Goal: Task Accomplishment & Management: Manage account settings

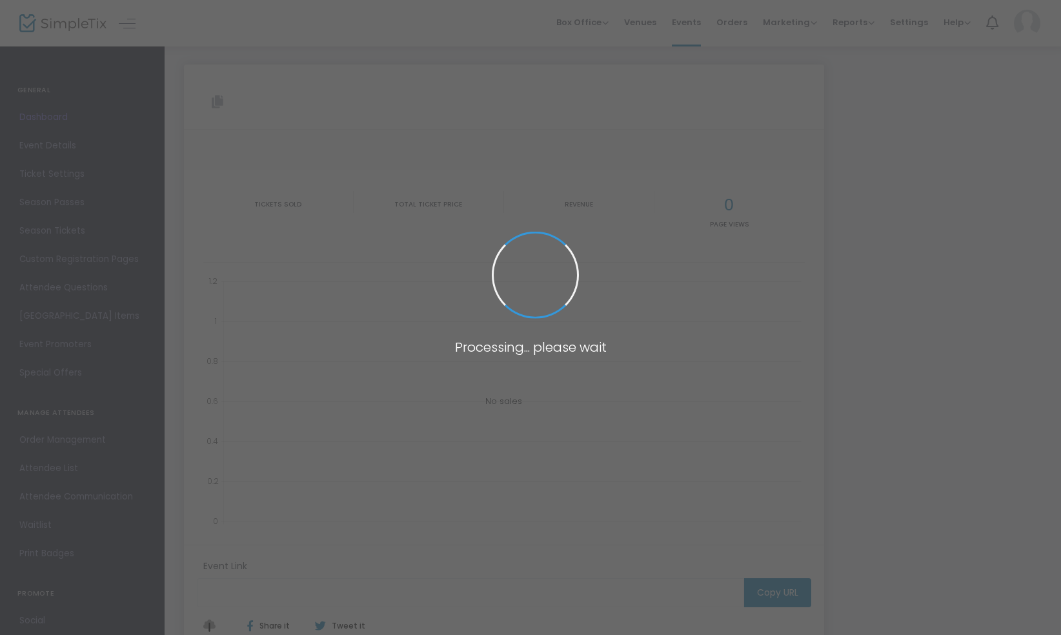
type input "[URL][DOMAIN_NAME]"
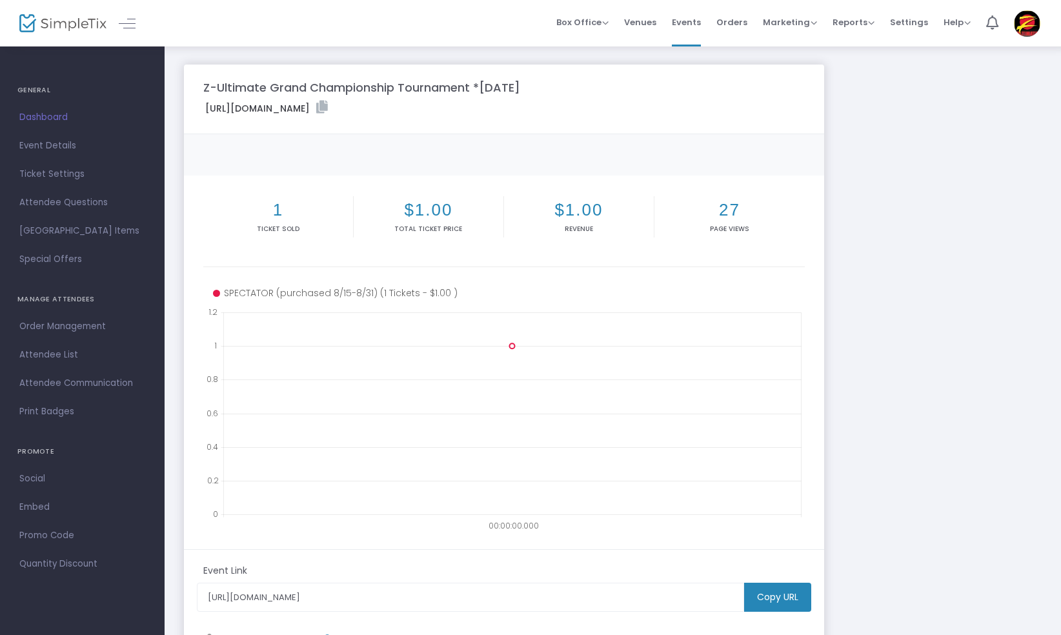
click at [45, 146] on span "Event Details" at bounding box center [82, 145] width 126 height 17
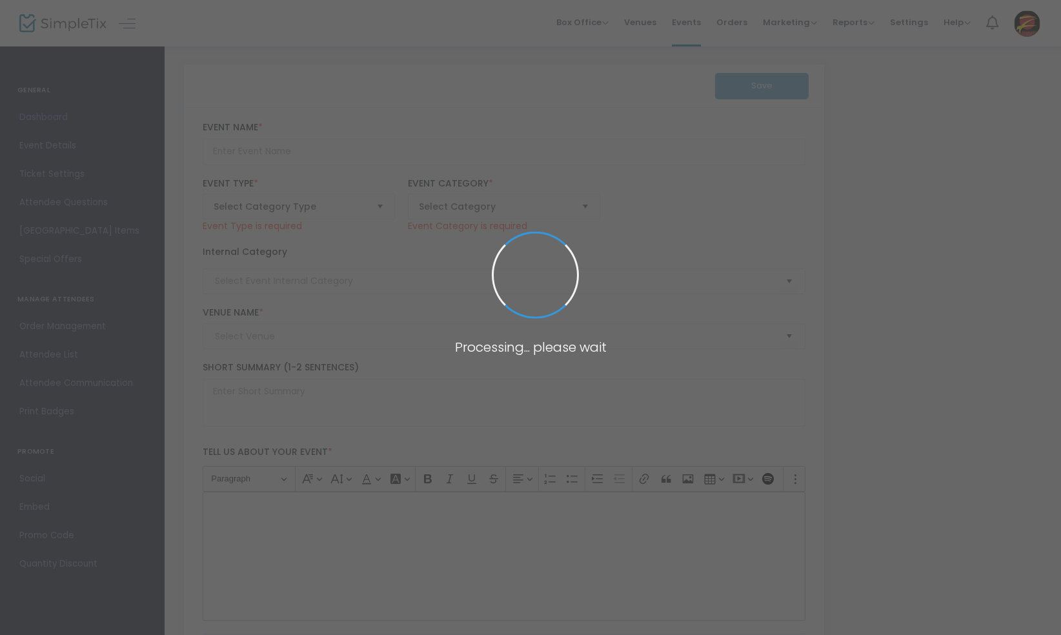
type input "Z-Ultimate Grand Championship Tournament *[DATE]"
type textarea "Welcome to Z-Ultimate Self Defense Studio's Grand Championship Martial Arts Tou…"
type input "Buy Tickets"
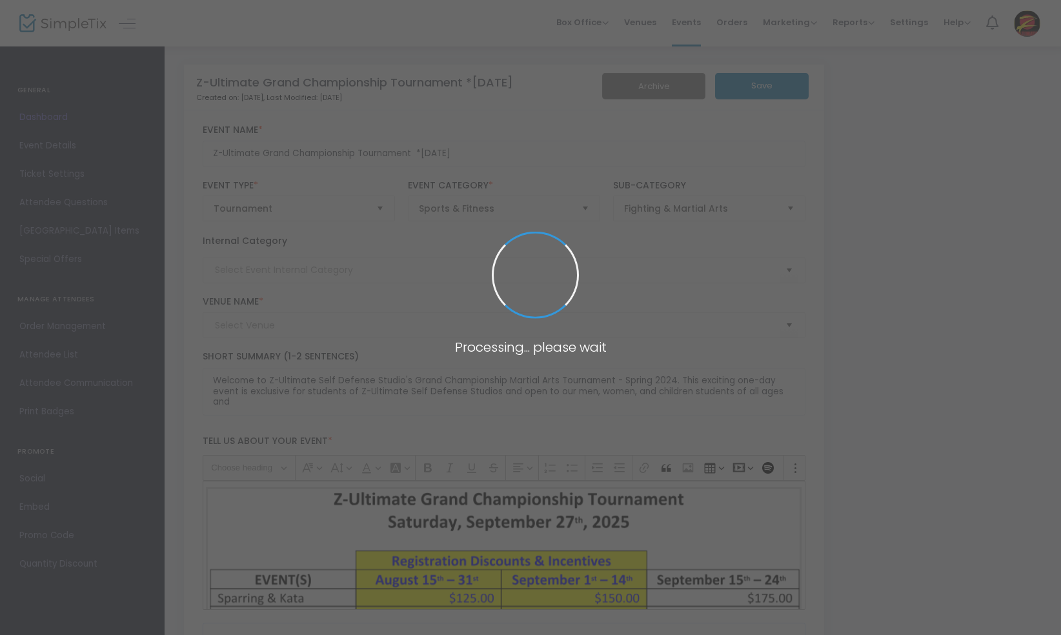
type input "[GEOGRAPHIC_DATA]"
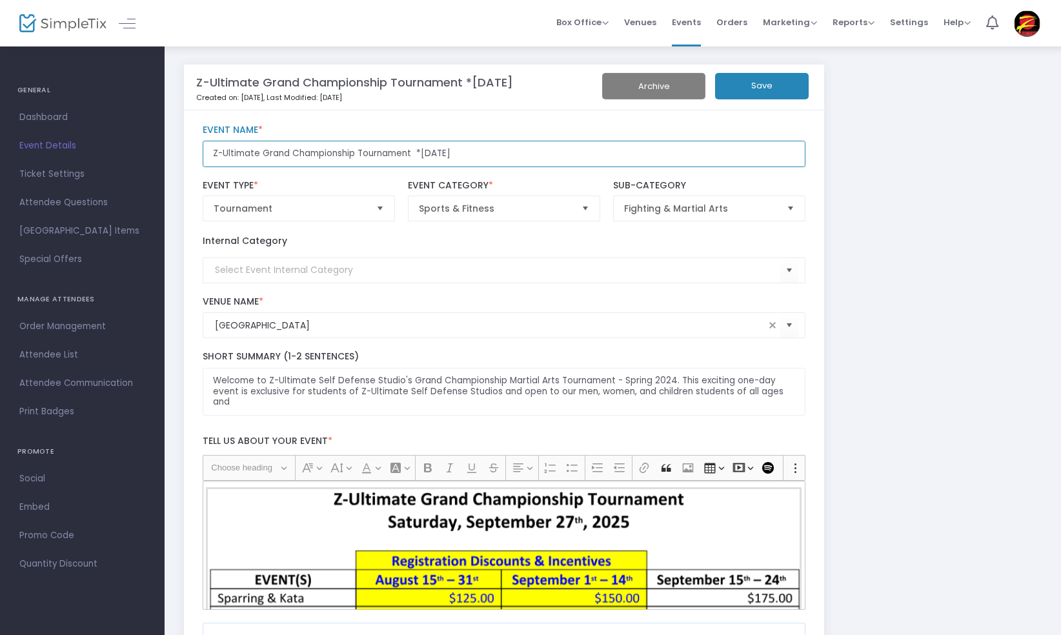
click at [422, 166] on input "Z-Ultimate Grand Championship Tournament *[DATE]" at bounding box center [504, 154] width 603 height 26
type input "Z-Ultimate Grand Championship Tournament [DATE]"
click at [767, 85] on button "Save" at bounding box center [762, 86] width 94 height 26
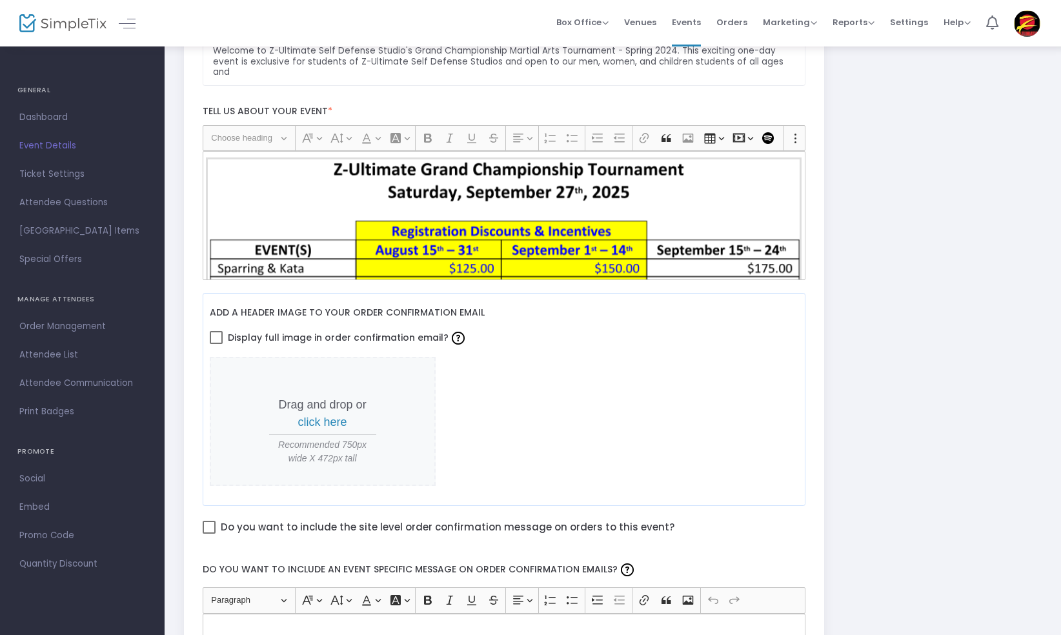
scroll to position [340, 0]
